Goal: Go to known website: Access a specific website the user already knows

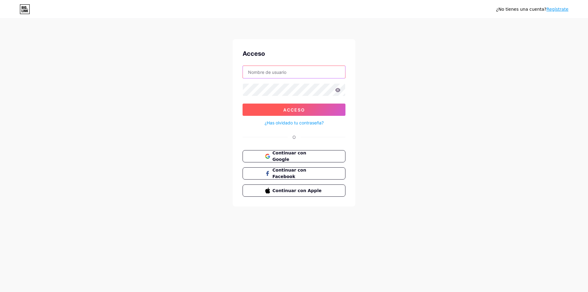
type input "[EMAIL_ADDRESS][DOMAIN_NAME]"
click at [294, 107] on button "Acceso" at bounding box center [293, 109] width 103 height 12
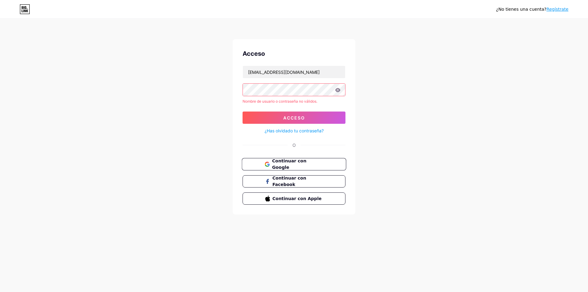
click at [270, 160] on span "Continuar con Google" at bounding box center [293, 164] width 59 height 13
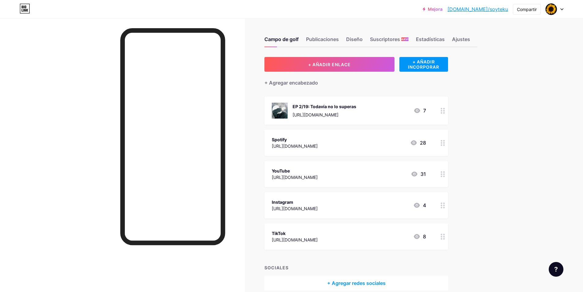
click at [490, 9] on font "bio.link/soyteku" at bounding box center [478, 9] width 61 height 6
